Goal: Transaction & Acquisition: Register for event/course

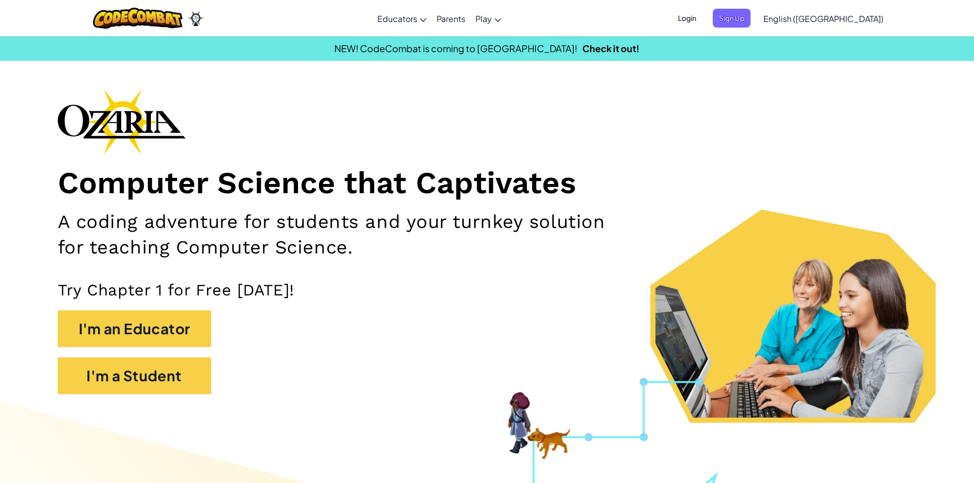
drag, startPoint x: 648, startPoint y: 391, endPoint x: 650, endPoint y: 376, distance: 15.0
drag, startPoint x: 185, startPoint y: 225, endPoint x: 180, endPoint y: 274, distance: 49.3
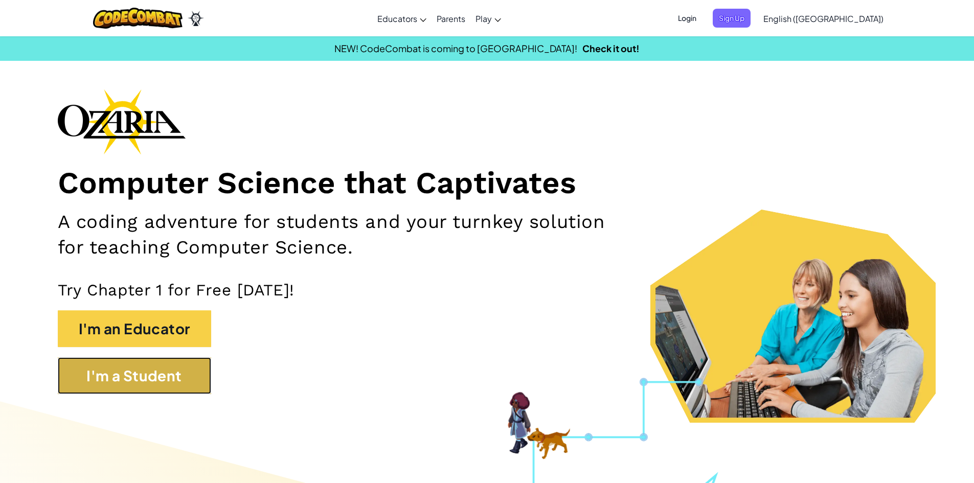
drag, startPoint x: 180, startPoint y: 274, endPoint x: 203, endPoint y: 385, distance: 113.4
click at [203, 385] on button "I'm a Student" at bounding box center [134, 375] width 153 height 37
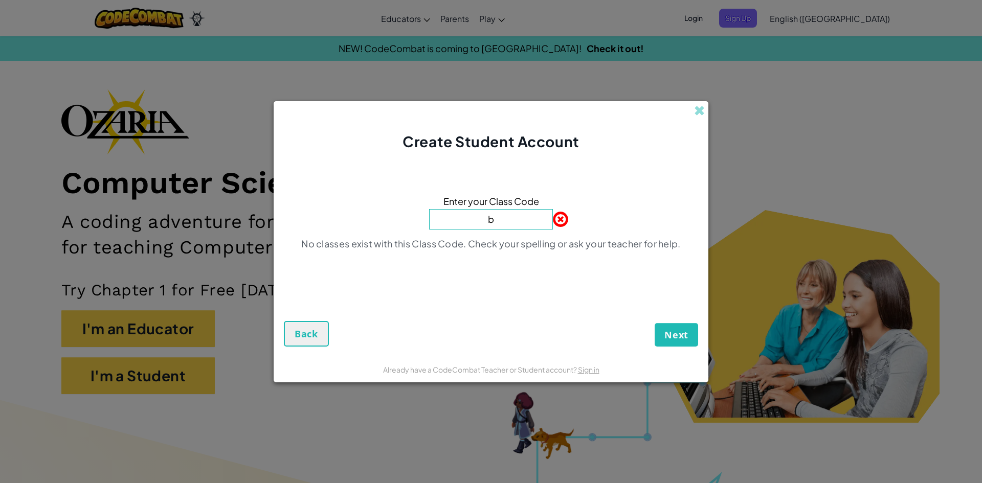
type input "BathHidePlay"
click at [689, 330] on button "Next" at bounding box center [675, 335] width 43 height 24
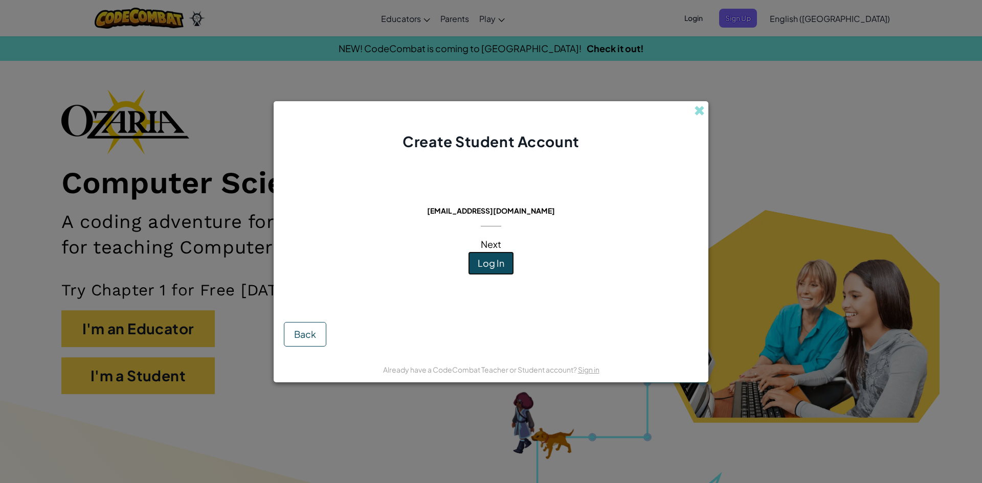
click at [482, 267] on span "Log In" at bounding box center [490, 263] width 27 height 12
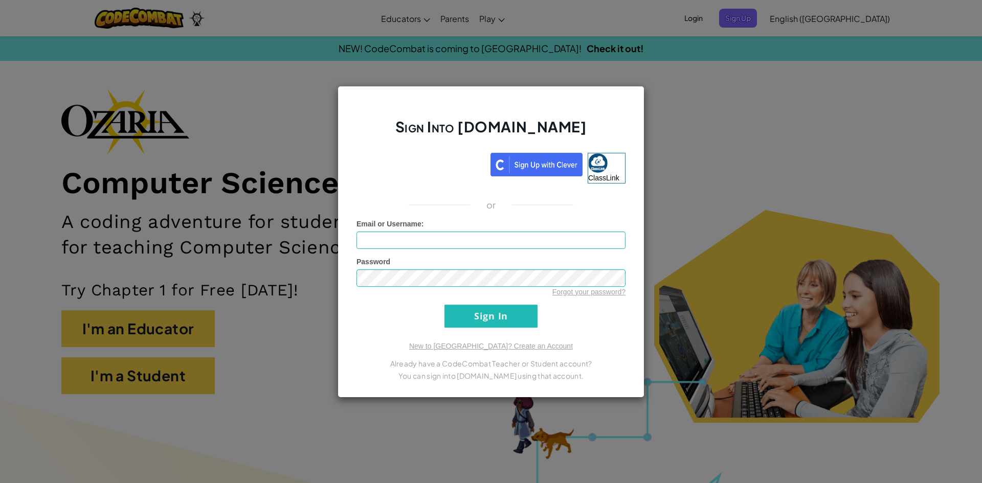
click at [394, 146] on h2 "Sign Into [DOMAIN_NAME]" at bounding box center [490, 132] width 269 height 30
